Goal: Task Accomplishment & Management: Use online tool/utility

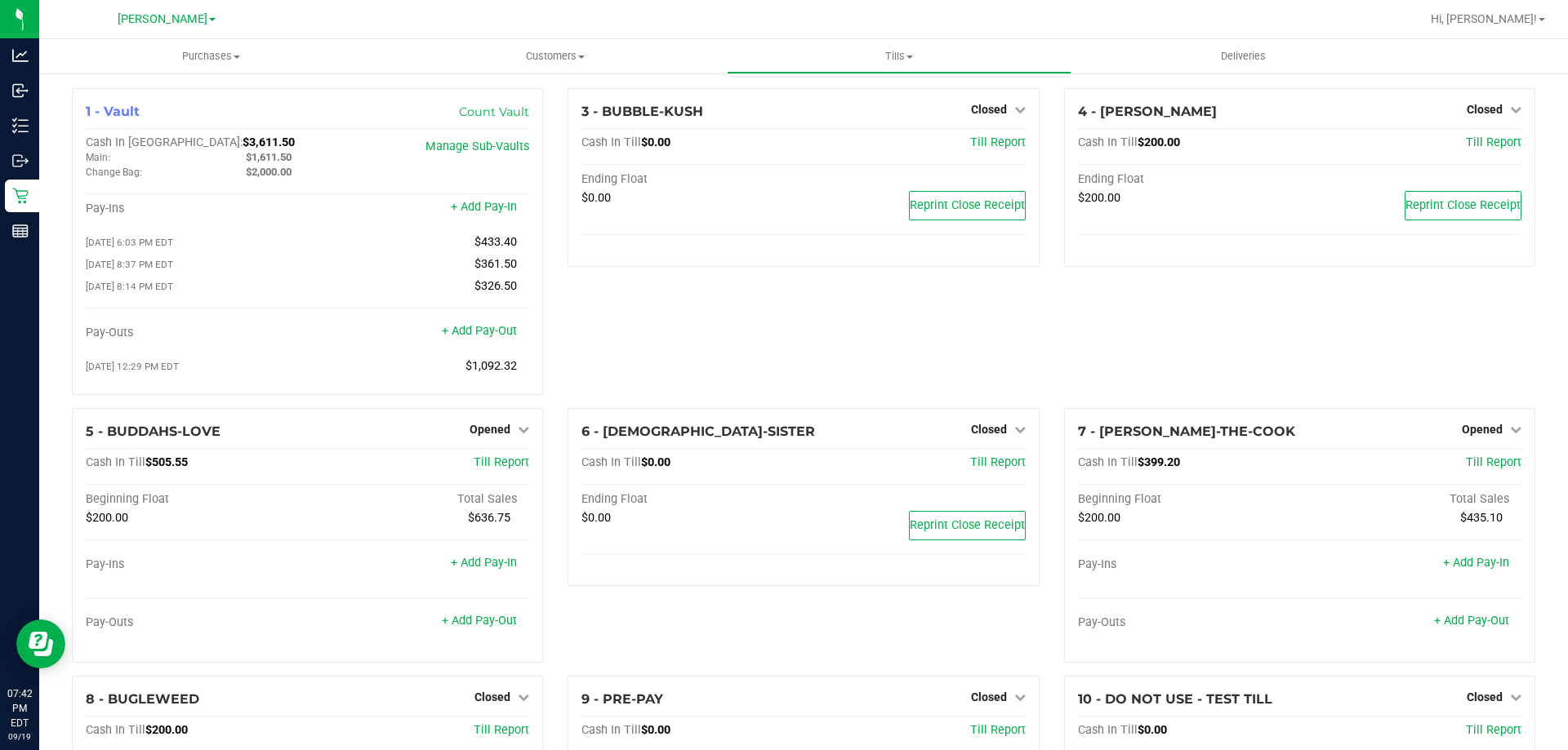
click at [826, 378] on div "3 - BUBBLE-KUSH Closed Open Till Cash In Till $0.00 Till Report Ending Float $0…" at bounding box center [803, 248] width 496 height 320
click at [751, 311] on div "3 - BUBBLE-KUSH Closed Open Till Cash In Till $0.00 Till Report Ending Float $0…" at bounding box center [803, 248] width 496 height 320
click at [502, 426] on div "Opened" at bounding box center [499, 429] width 60 height 20
click at [507, 432] on link "Opened" at bounding box center [499, 429] width 60 height 13
click at [504, 466] on link "Close Till" at bounding box center [492, 462] width 44 height 13
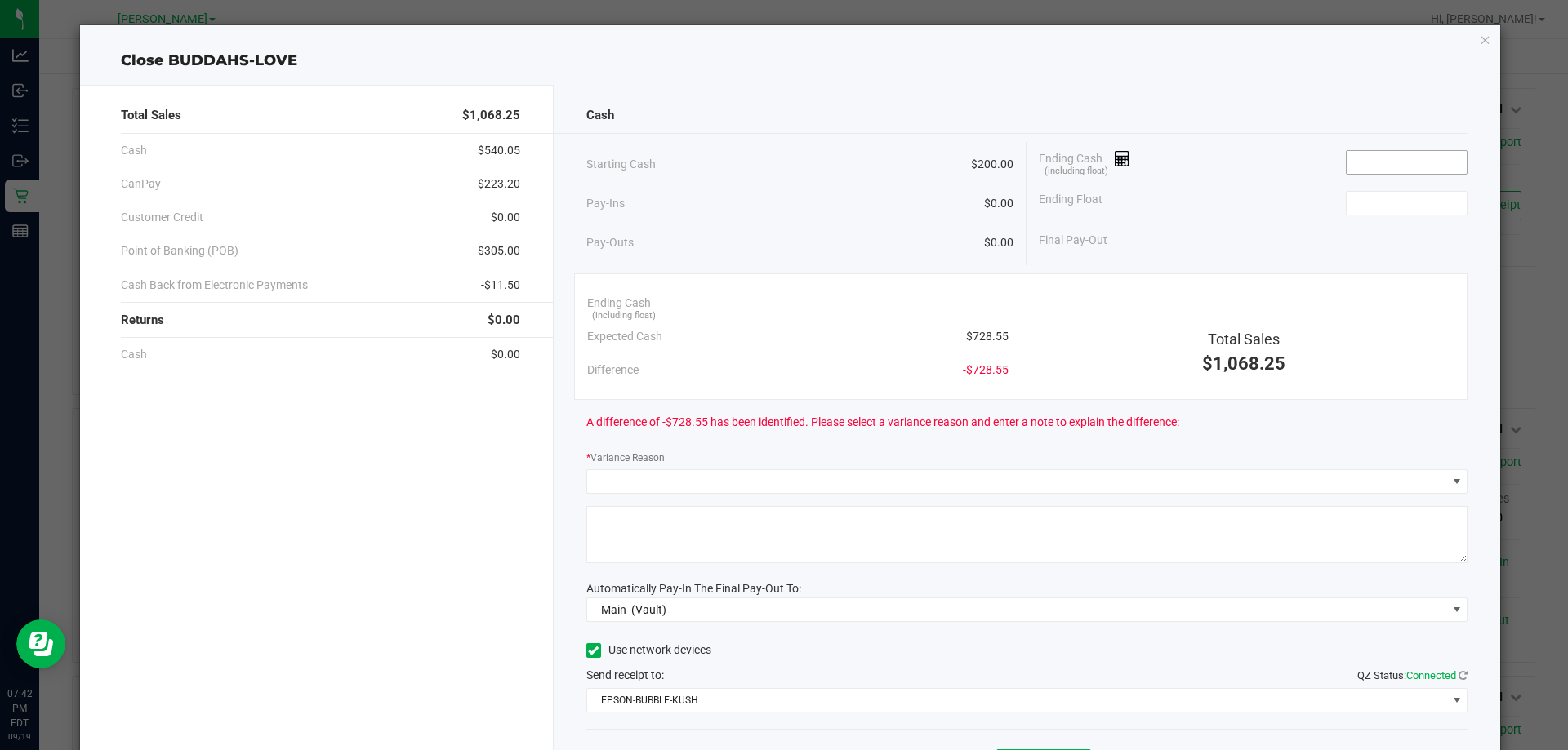
click at [1388, 167] on input at bounding box center [1407, 162] width 120 height 23
click at [983, 337] on span "$728.55" at bounding box center [987, 337] width 42 height 17
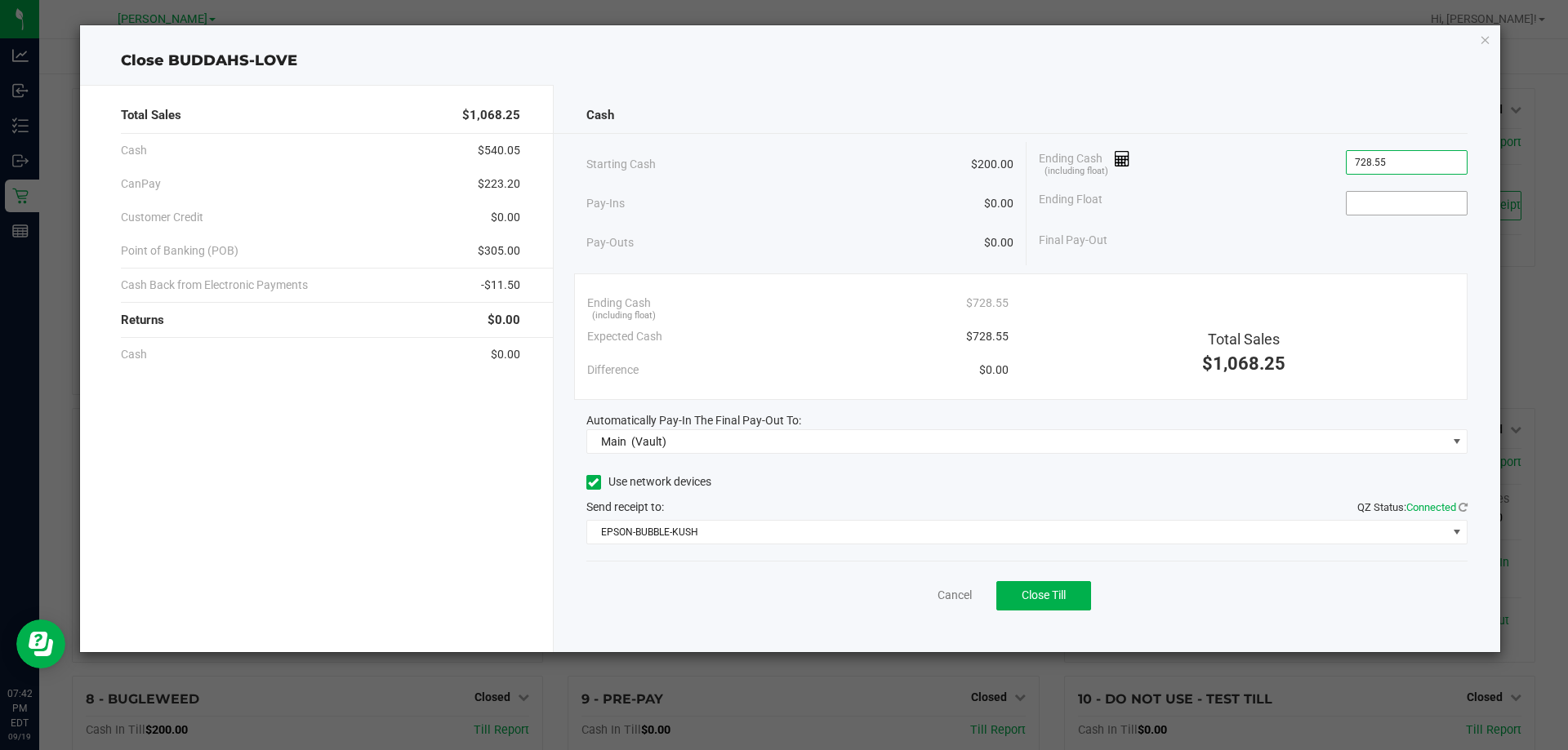
type input "$728.55"
click at [1370, 212] on input at bounding box center [1407, 203] width 120 height 23
type input "$200.00"
click at [1298, 232] on div "Final Pay-Out $528.55" at bounding box center [1253, 240] width 428 height 34
click at [1027, 593] on span "Close Till" at bounding box center [1043, 595] width 44 height 13
